Goal: Task Accomplishment & Management: Complete application form

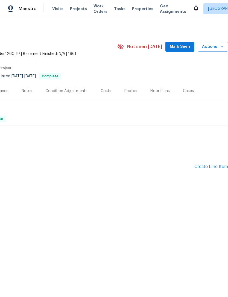
scroll to position [0, 81]
click at [211, 169] on div "Create Line Item" at bounding box center [211, 166] width 34 height 5
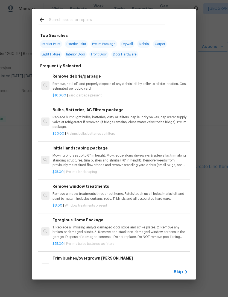
click at [183, 273] on icon at bounding box center [186, 272] width 7 height 7
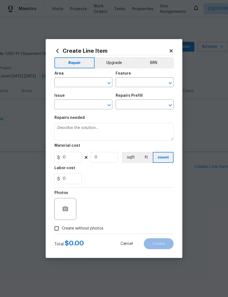
click at [70, 84] on input "text" at bounding box center [75, 83] width 43 height 8
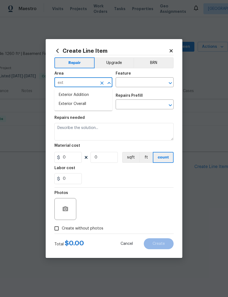
click at [69, 105] on li "Exterior Overall" at bounding box center [83, 104] width 58 height 9
type input "Exterior Overall"
click at [124, 84] on input "text" at bounding box center [137, 83] width 43 height 8
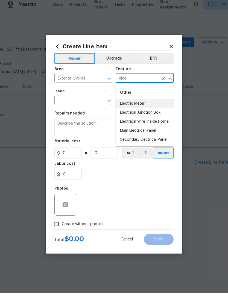
click at [152, 104] on li "Electric Meter" at bounding box center [145, 108] width 58 height 9
type input "Electric Meter"
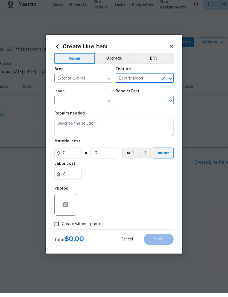
click at [68, 102] on input "text" at bounding box center [75, 105] width 43 height 8
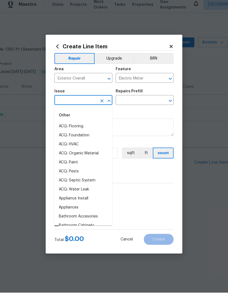
scroll to position [-2, 0]
click at [66, 101] on input "text" at bounding box center [75, 105] width 43 height 8
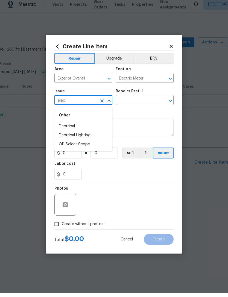
click at [66, 128] on li "Electrical" at bounding box center [83, 130] width 58 height 9
type input "Electrical"
click at [125, 101] on input "text" at bounding box center [137, 105] width 43 height 8
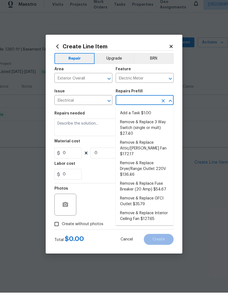
click at [149, 113] on li "Add a Task $1.00" at bounding box center [145, 117] width 58 height 9
type input "Add a Task $1.00"
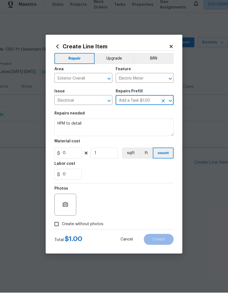
type textarea "HPM to detail"
type input "1"
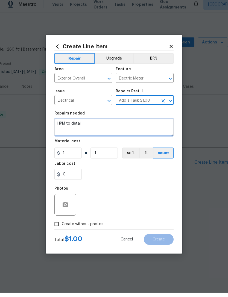
click at [80, 125] on textarea "HPM to detail" at bounding box center [113, 131] width 119 height 17
click at [79, 127] on textarea "HPM to detail" at bounding box center [113, 131] width 119 height 17
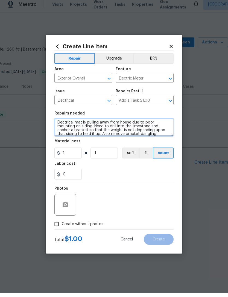
scroll to position [1, 0]
type textarea "Electrical mat is pulling away from house due to poor mounting on siding. Need …"
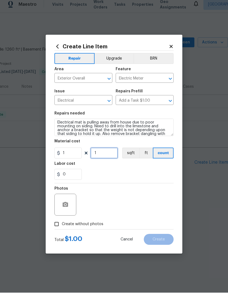
click at [107, 152] on input "1" at bounding box center [103, 157] width 27 height 11
click at [114, 152] on input "2001" at bounding box center [103, 157] width 27 height 11
type input "200"
click at [153, 175] on div "0" at bounding box center [113, 178] width 119 height 11
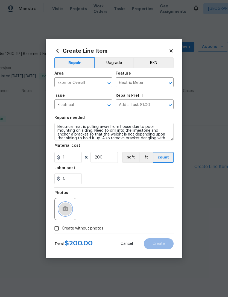
click at [65, 211] on icon "button" at bounding box center [65, 208] width 5 height 5
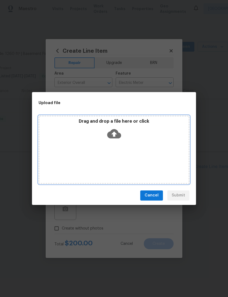
click at [115, 134] on icon at bounding box center [114, 134] width 14 height 14
